Goal: Information Seeking & Learning: Learn about a topic

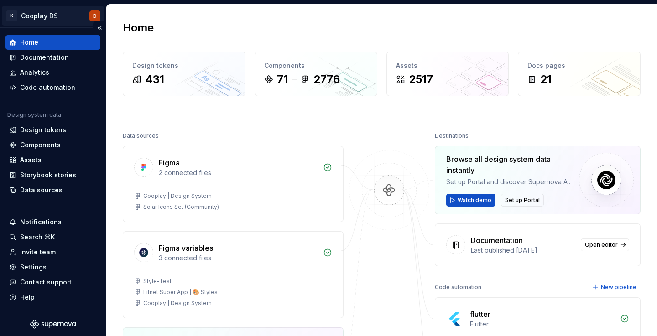
click at [57, 16] on html "K Cooplay DS D Home Documentation Analytics Code automation Design system data …" at bounding box center [328, 168] width 657 height 336
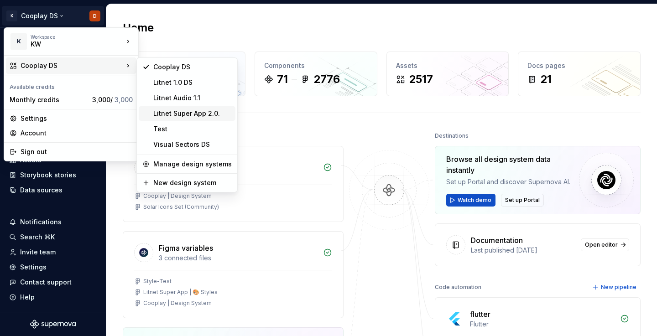
click at [188, 111] on div "Litnet Super App 2.0." at bounding box center [192, 113] width 78 height 9
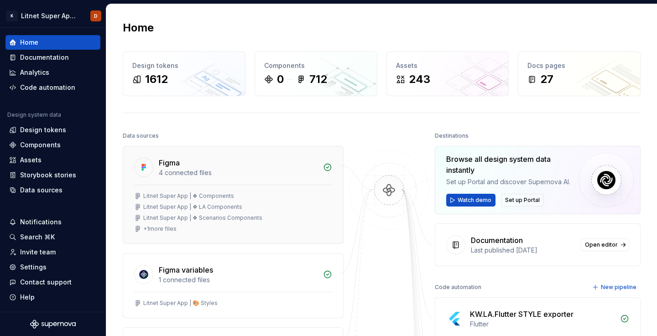
click at [183, 168] on div "4 connected files" at bounding box center [238, 172] width 159 height 9
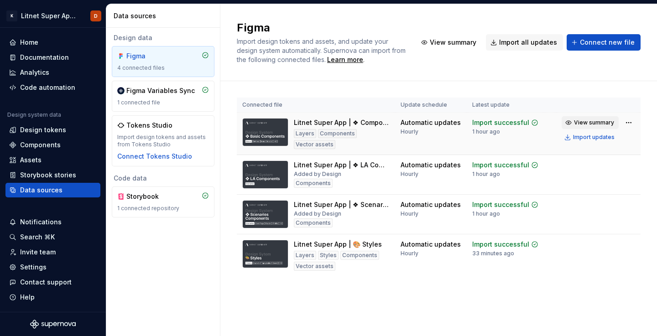
click at [590, 120] on span "View summary" at bounding box center [594, 122] width 40 height 7
click at [264, 135] on img at bounding box center [265, 132] width 46 height 28
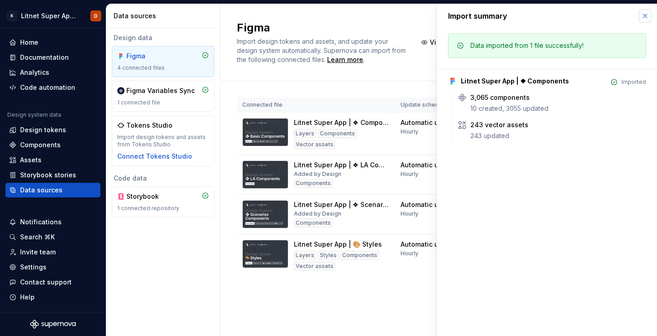
click at [648, 15] on button "button" at bounding box center [644, 16] width 13 height 13
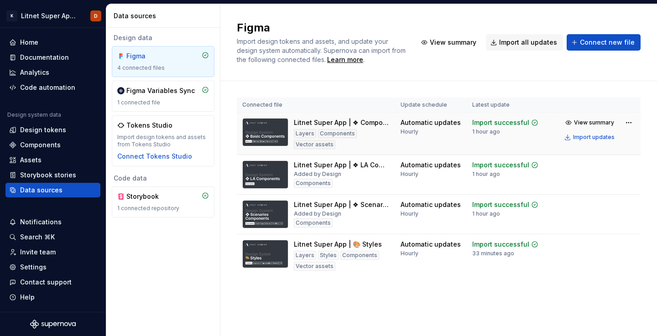
click at [269, 144] on img at bounding box center [265, 132] width 46 height 28
click at [48, 142] on div "Components" at bounding box center [40, 144] width 41 height 9
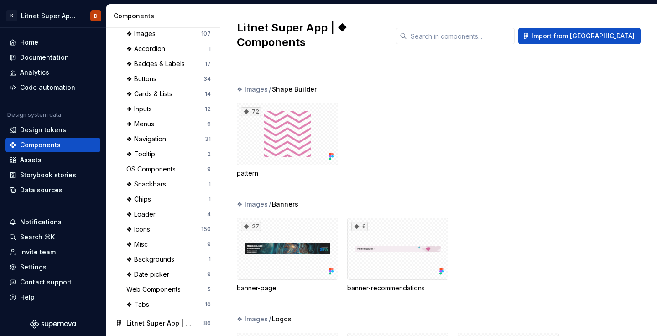
scroll to position [72, 0]
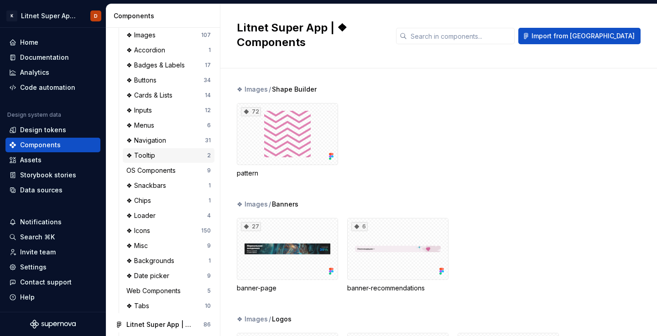
click at [163, 156] on div "❖ Tooltip" at bounding box center [166, 155] width 81 height 9
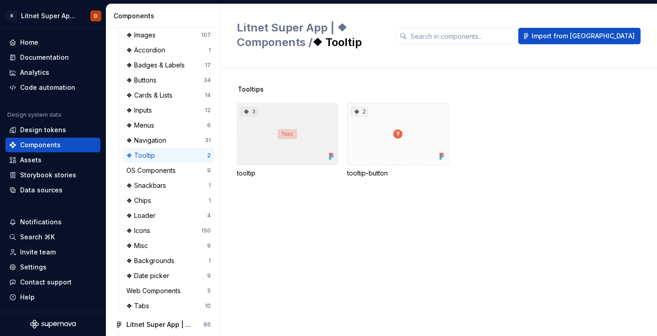
click at [284, 135] on div "3" at bounding box center [287, 134] width 101 height 62
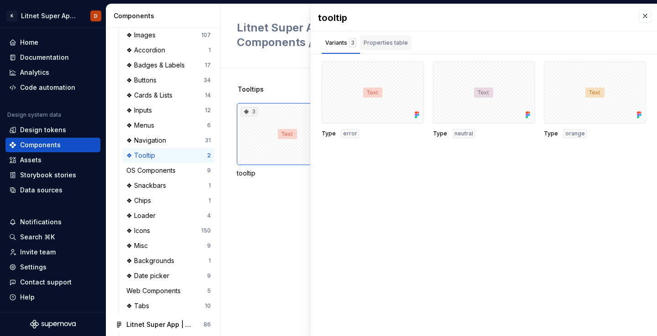
click at [379, 43] on div "Properties table" at bounding box center [385, 42] width 44 height 9
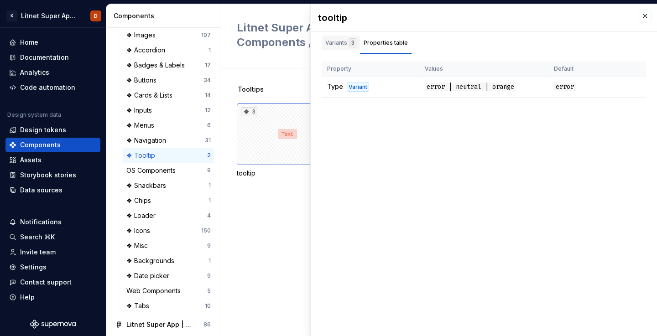
click at [334, 44] on div "Variants 3" at bounding box center [340, 42] width 31 height 9
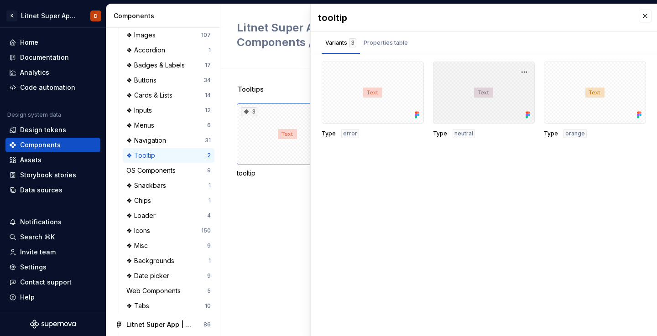
click at [483, 94] on div at bounding box center [484, 93] width 102 height 62
